Goal: Information Seeking & Learning: Learn about a topic

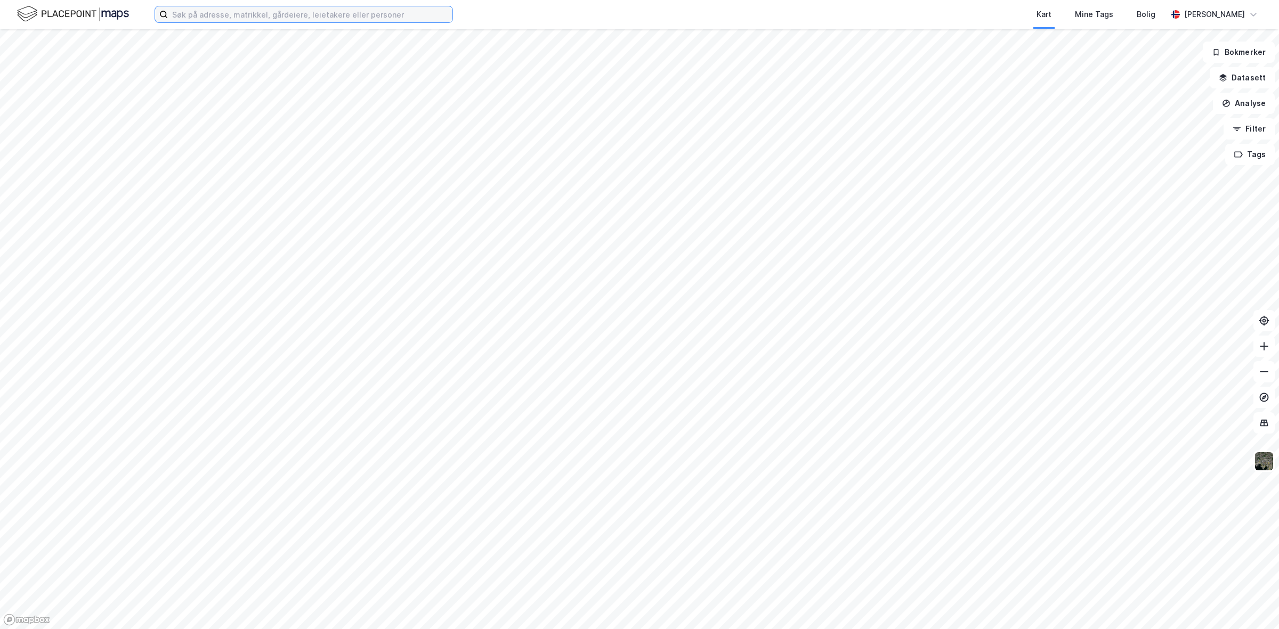
click at [262, 19] on input at bounding box center [310, 14] width 285 height 16
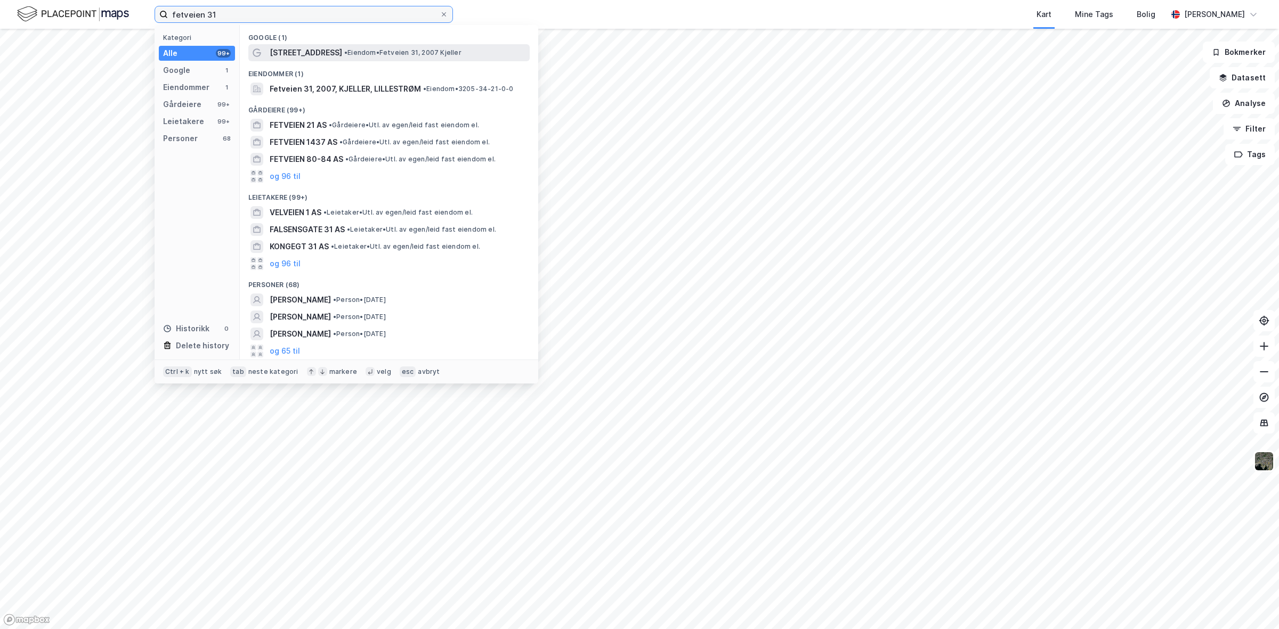
type input "fetveien 31"
click at [303, 51] on span "[STREET_ADDRESS]" at bounding box center [306, 52] width 72 height 13
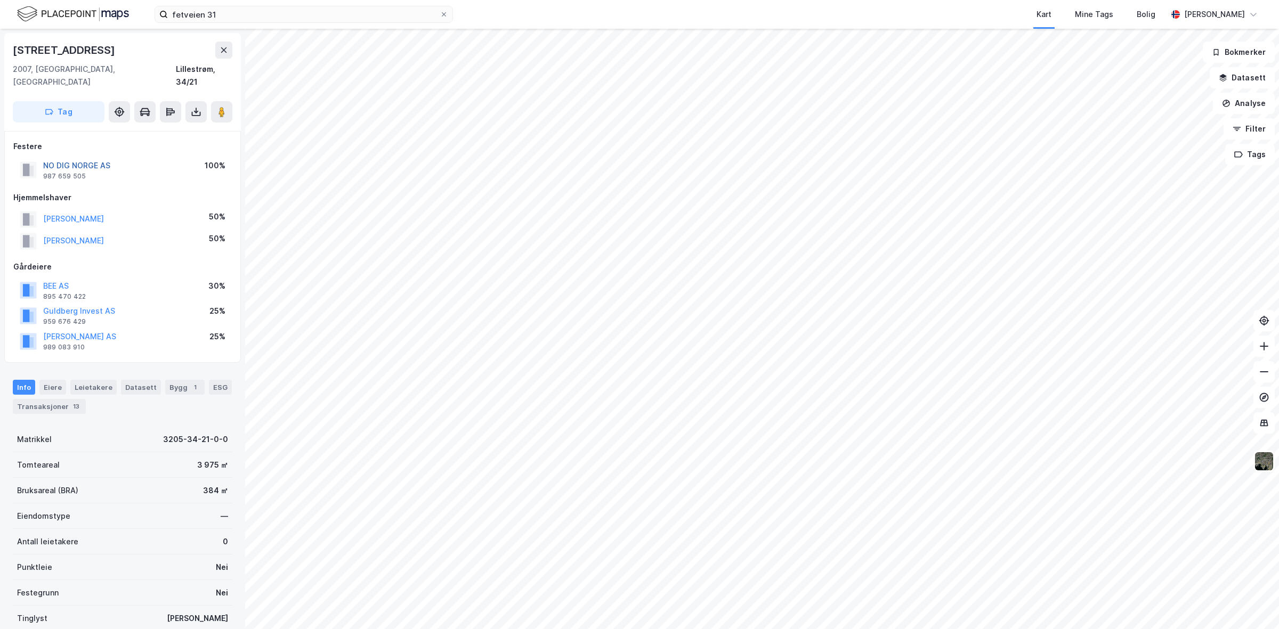
click at [0, 0] on button "NO DIG NORGE AS" at bounding box center [0, 0] width 0 height 0
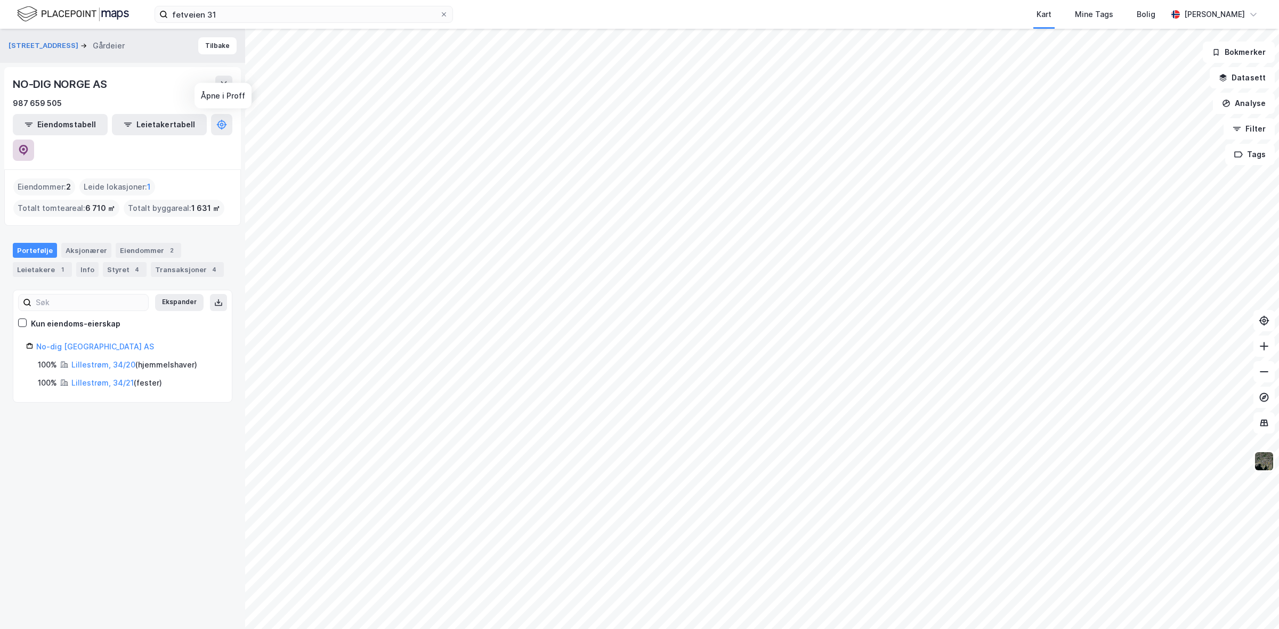
click at [29, 145] on icon at bounding box center [23, 150] width 11 height 11
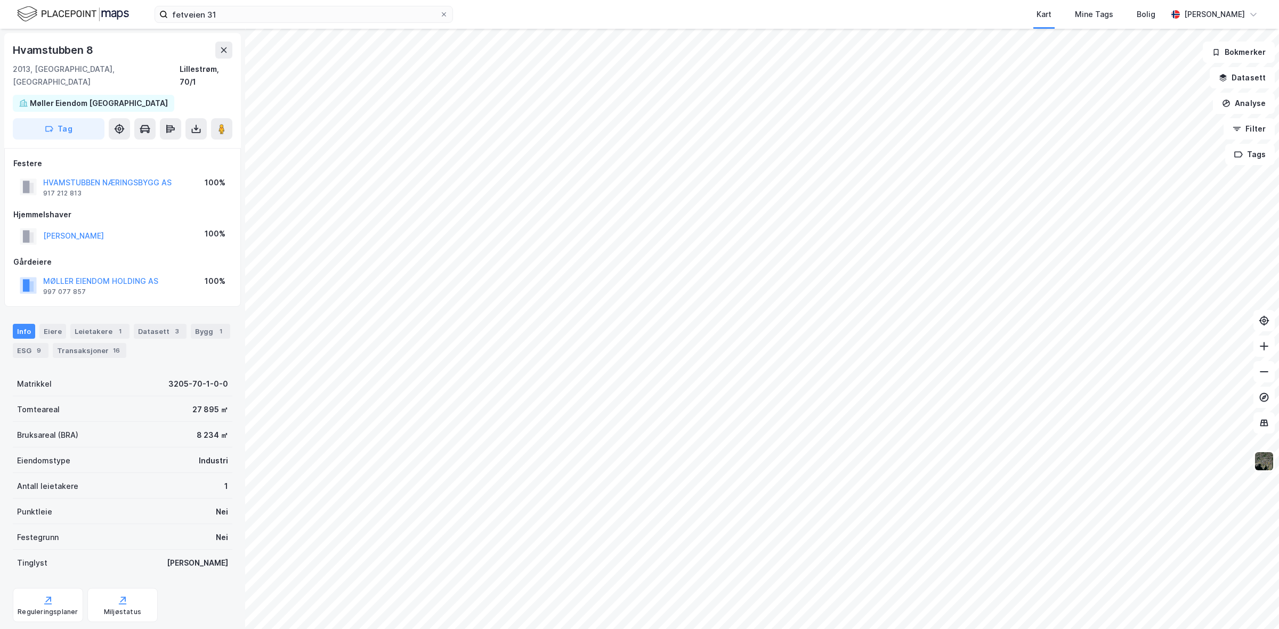
click at [145, 252] on div "Hvamstubben 8 2013, Skjetten, [GEOGRAPHIC_DATA], 70/1 Møller Eiendom [GEOGRAPHI…" at bounding box center [639, 329] width 1279 height 601
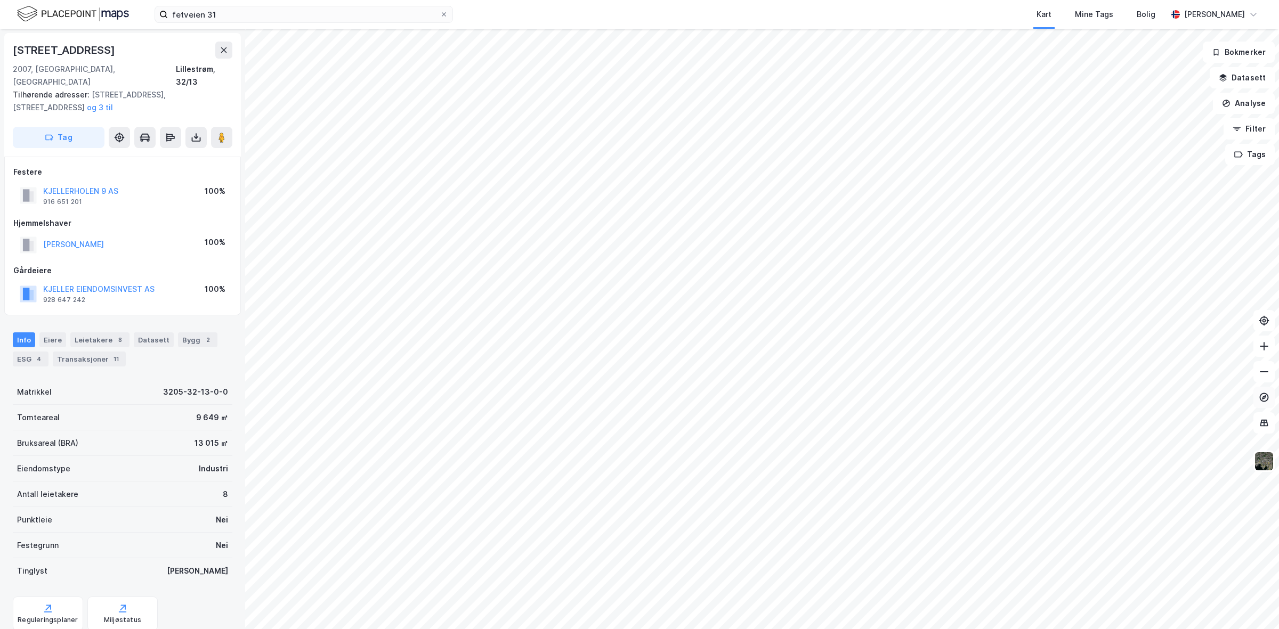
click at [1270, 406] on button at bounding box center [1263, 397] width 21 height 21
